Goal: Check status: Check status

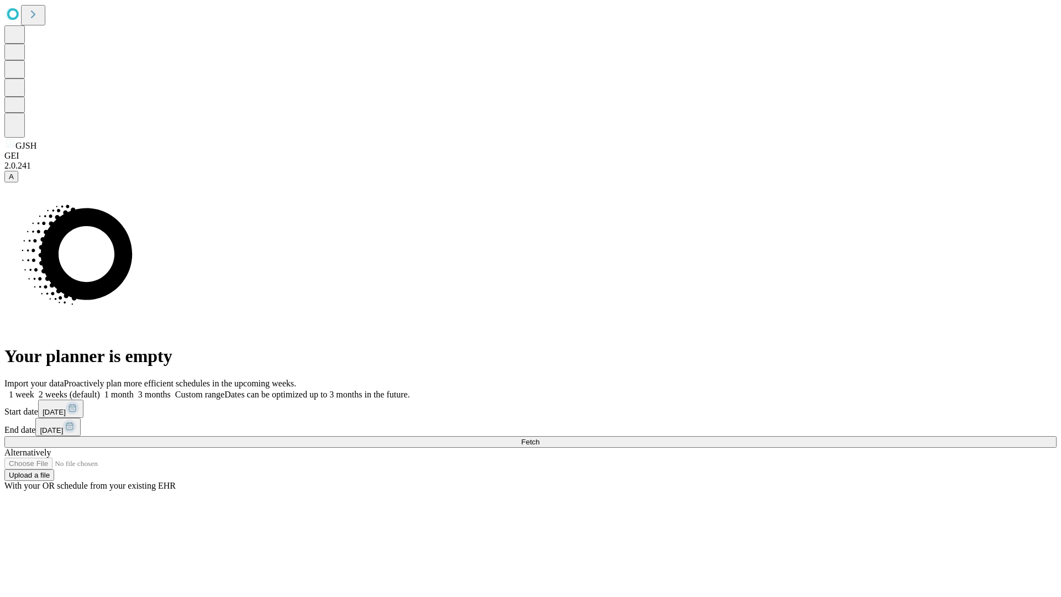
click at [540, 438] on span "Fetch" at bounding box center [530, 442] width 18 height 8
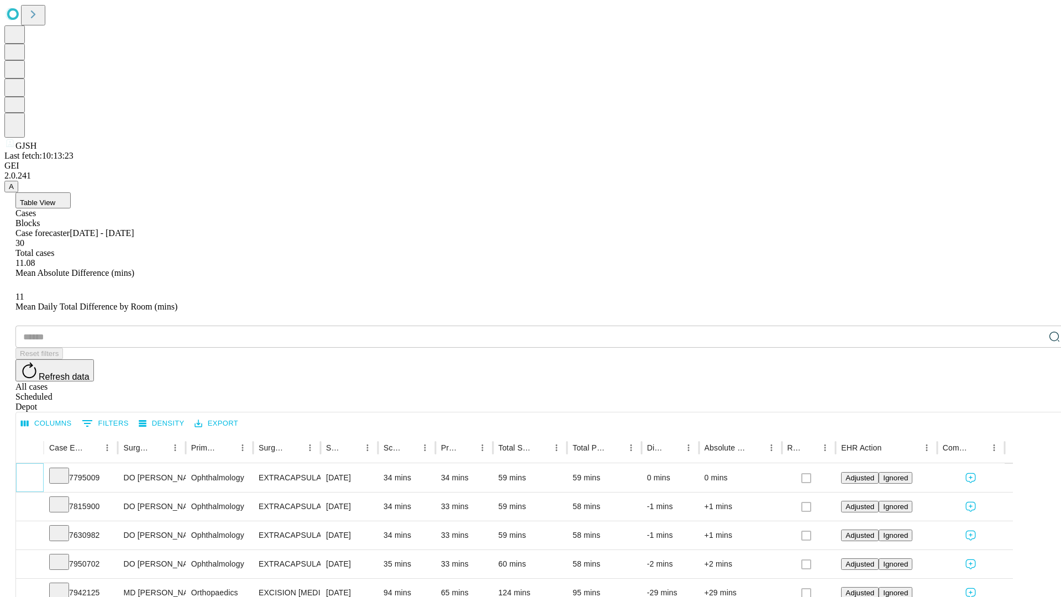
click at [35, 472] on icon "Expand" at bounding box center [29, 477] width 11 height 11
